Goal: Transaction & Acquisition: Purchase product/service

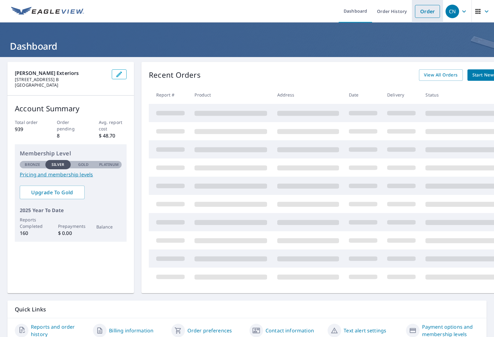
click at [430, 13] on link "Order" at bounding box center [427, 11] width 25 height 13
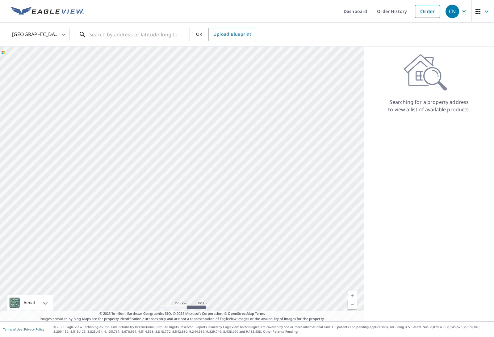
click at [111, 35] on input "text" at bounding box center [133, 34] width 88 height 17
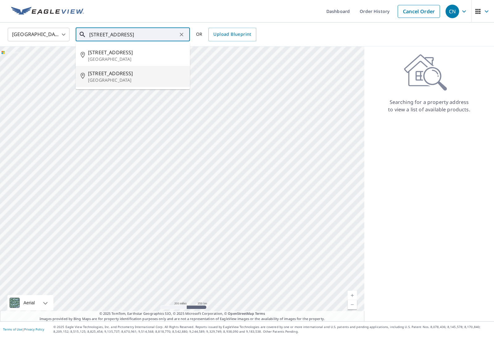
click at [111, 79] on p "[GEOGRAPHIC_DATA]" at bounding box center [136, 80] width 97 height 6
type input "[STREET_ADDRESS]"
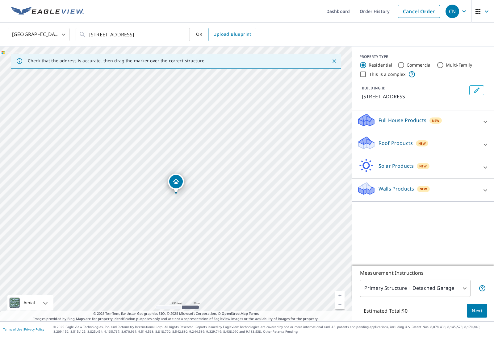
click at [344, 300] on link "Current Level 17, Zoom In" at bounding box center [339, 295] width 9 height 9
click at [344, 300] on link "Current Level 18, Zoom In" at bounding box center [339, 295] width 9 height 9
click at [343, 300] on link "Current Level 19, Zoom In" at bounding box center [339, 295] width 9 height 9
click at [464, 142] on div "Roof Products New" at bounding box center [417, 145] width 121 height 18
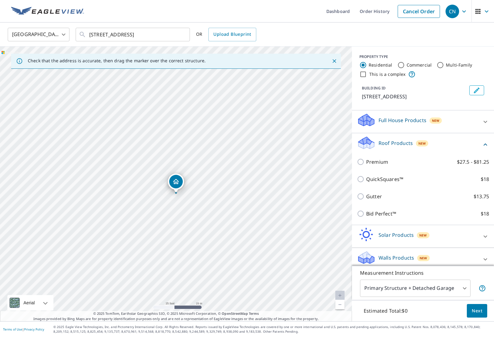
click at [384, 161] on p "Premium" at bounding box center [377, 161] width 22 height 7
click at [366, 161] on input "Premium $27.5 - $81.25" at bounding box center [361, 161] width 9 height 7
checkbox input "true"
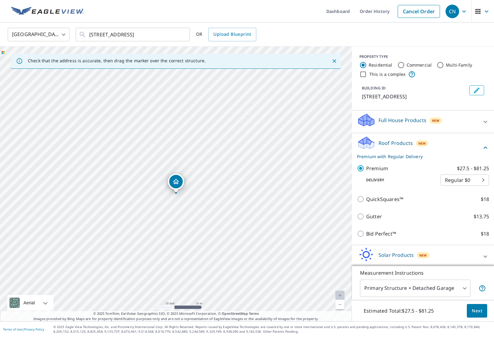
click at [475, 315] on span "Next" at bounding box center [476, 311] width 10 height 8
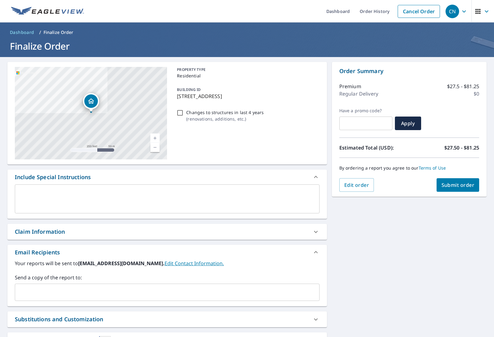
click at [266, 295] on input "text" at bounding box center [163, 293] width 290 height 12
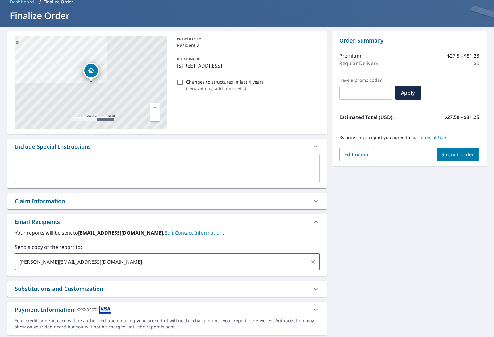
scroll to position [30, 0]
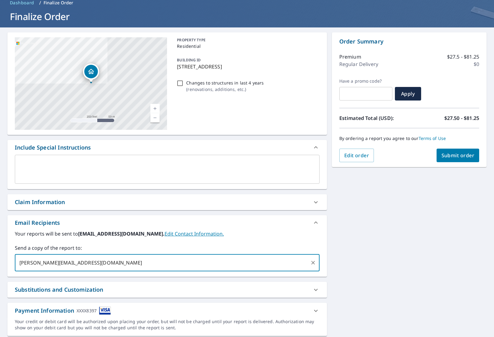
type input "[PERSON_NAME][EMAIL_ADDRESS][DOMAIN_NAME]"
click at [461, 153] on span "Submit order" at bounding box center [457, 155] width 33 height 7
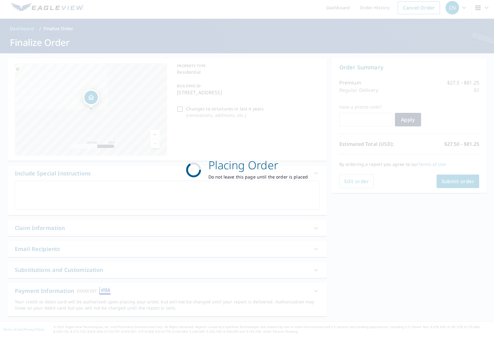
scroll to position [0, 0]
